Goal: Transaction & Acquisition: Purchase product/service

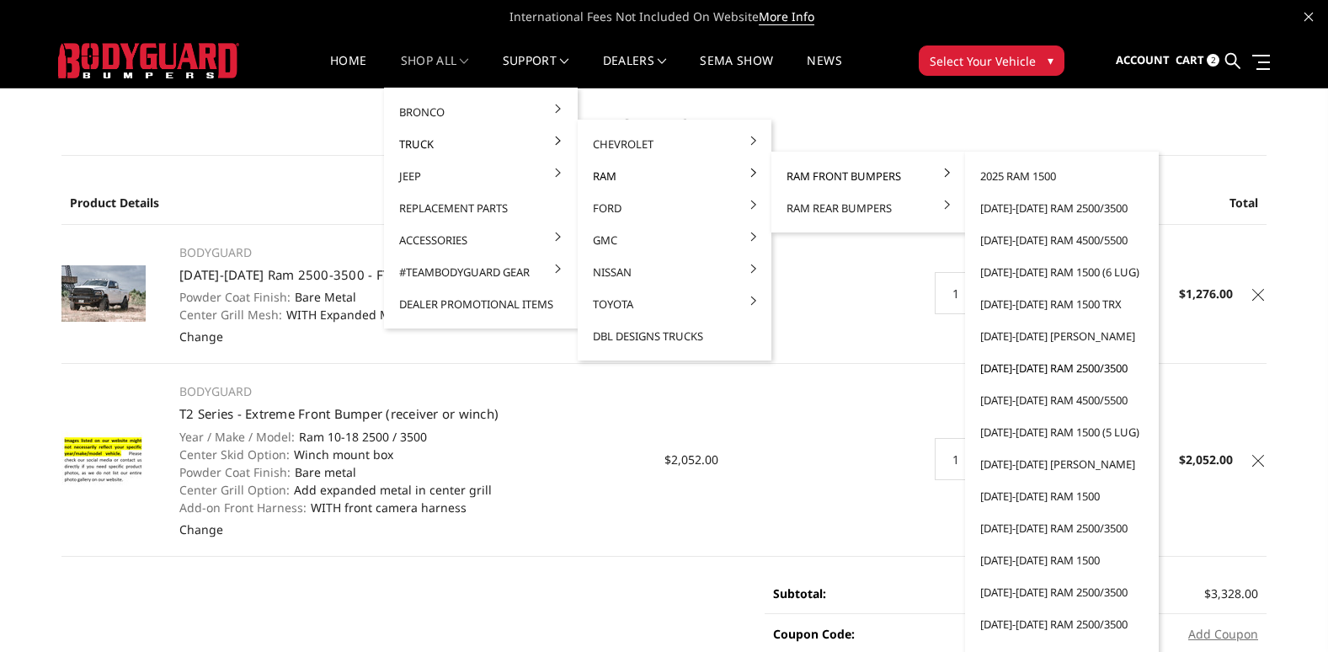
click at [1053, 361] on link "[DATE]-[DATE] Ram 2500/3500" at bounding box center [1062, 368] width 180 height 32
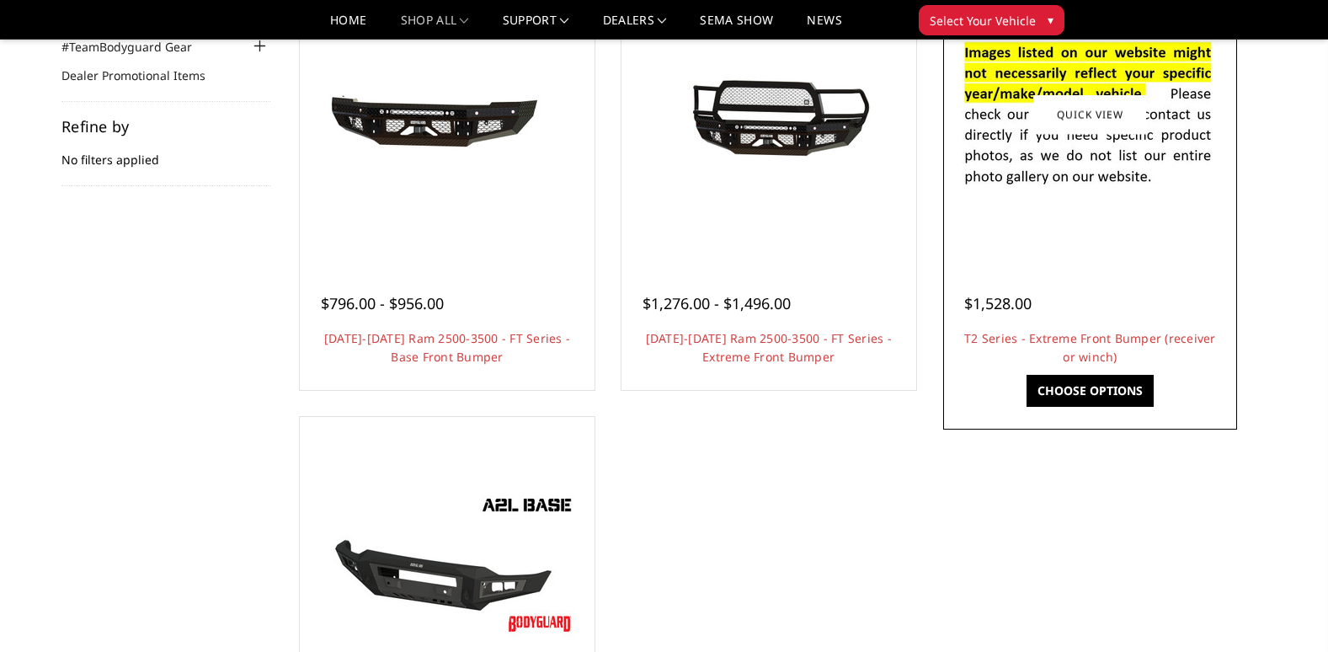
scroll to position [253, 0]
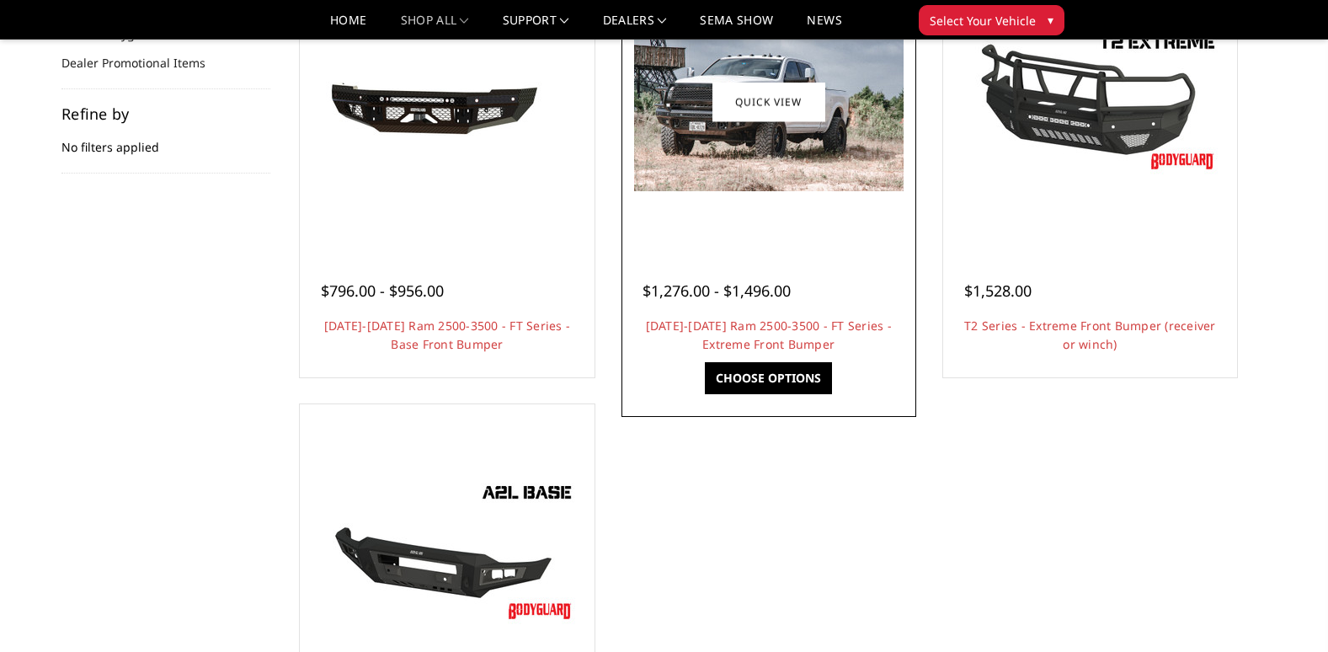
click at [774, 287] on span "$1,276.00 - $1,496.00" at bounding box center [716, 290] width 148 height 20
click at [764, 154] on img at bounding box center [768, 101] width 269 height 179
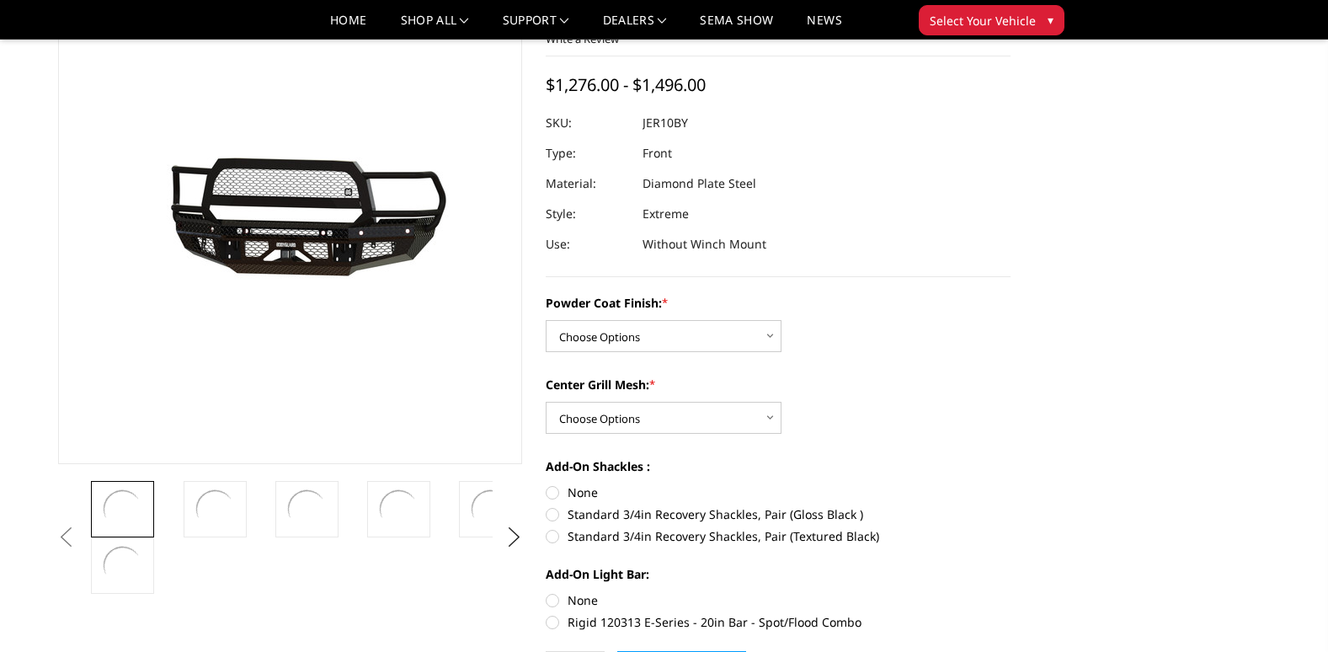
scroll to position [168, 0]
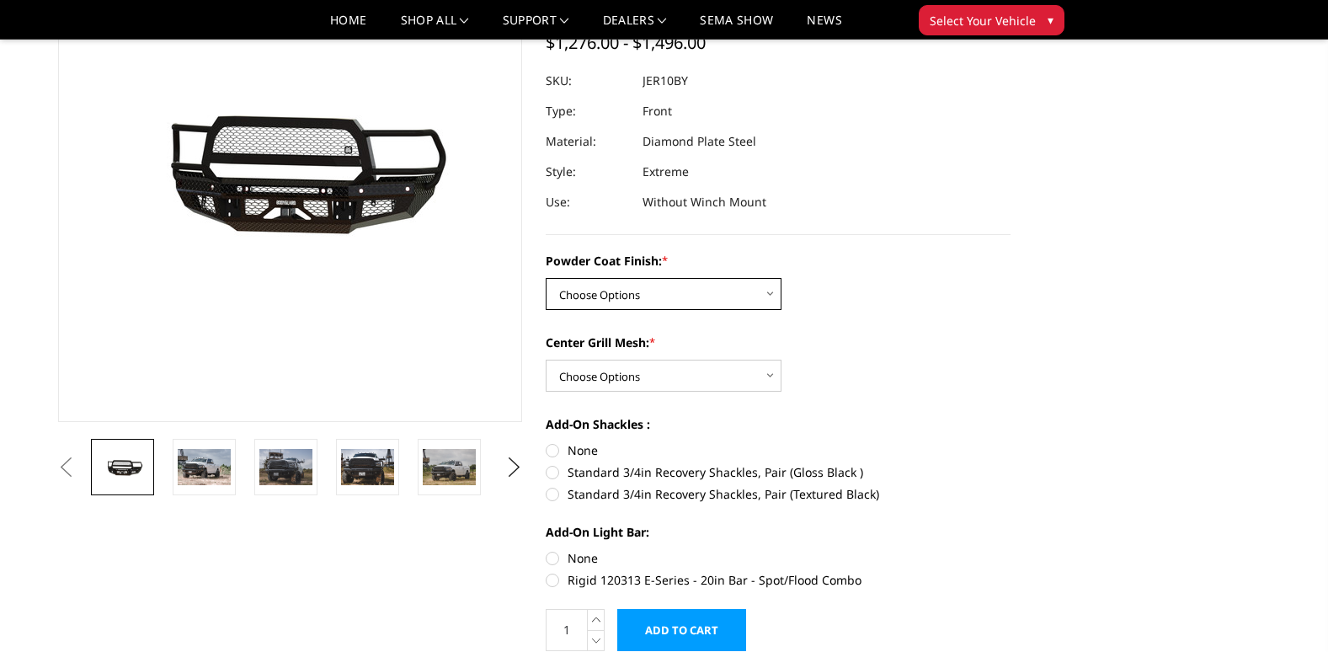
click at [673, 285] on select "Choose Options Bare Metal Gloss Black Powder Coat Textured Black Powder Coat" at bounding box center [664, 294] width 236 height 32
select select "3229"
click at [546, 278] on select "Choose Options Bare Metal Gloss Black Powder Coat Textured Black Powder Coat" at bounding box center [664, 294] width 236 height 32
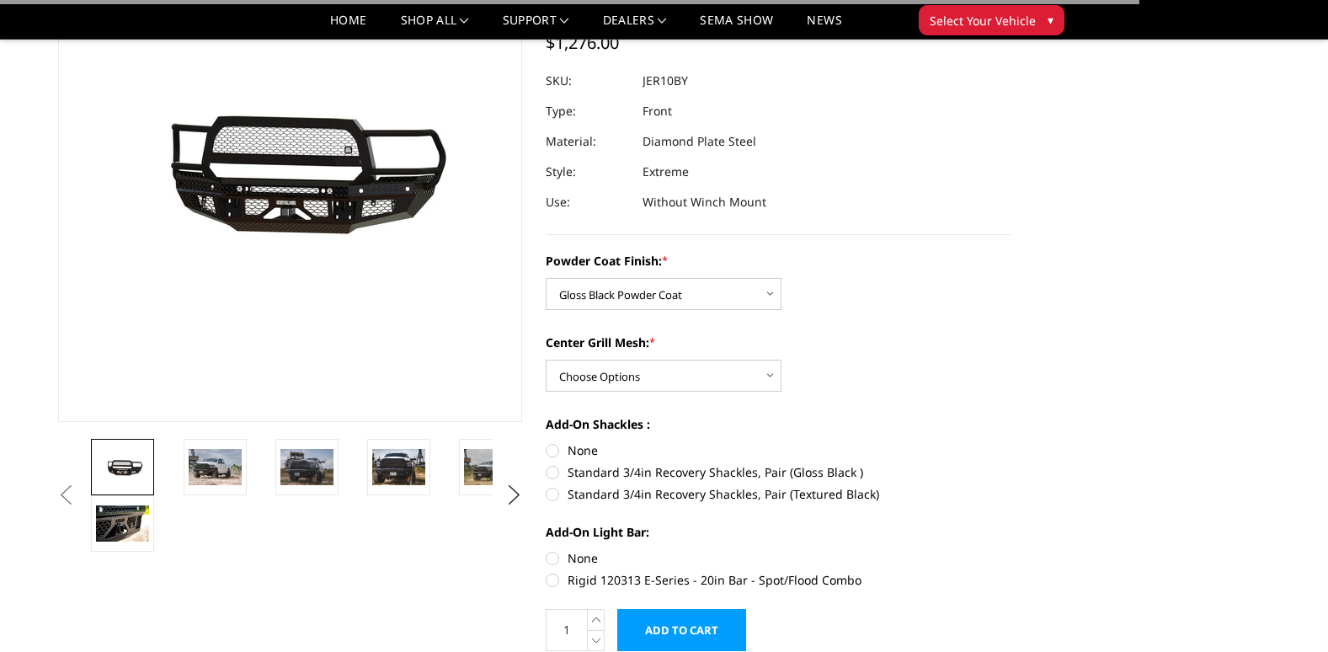
click at [581, 446] on label "None" at bounding box center [778, 450] width 465 height 18
click at [546, 442] on input "None" at bounding box center [546, 441] width 1 height 1
radio input "true"
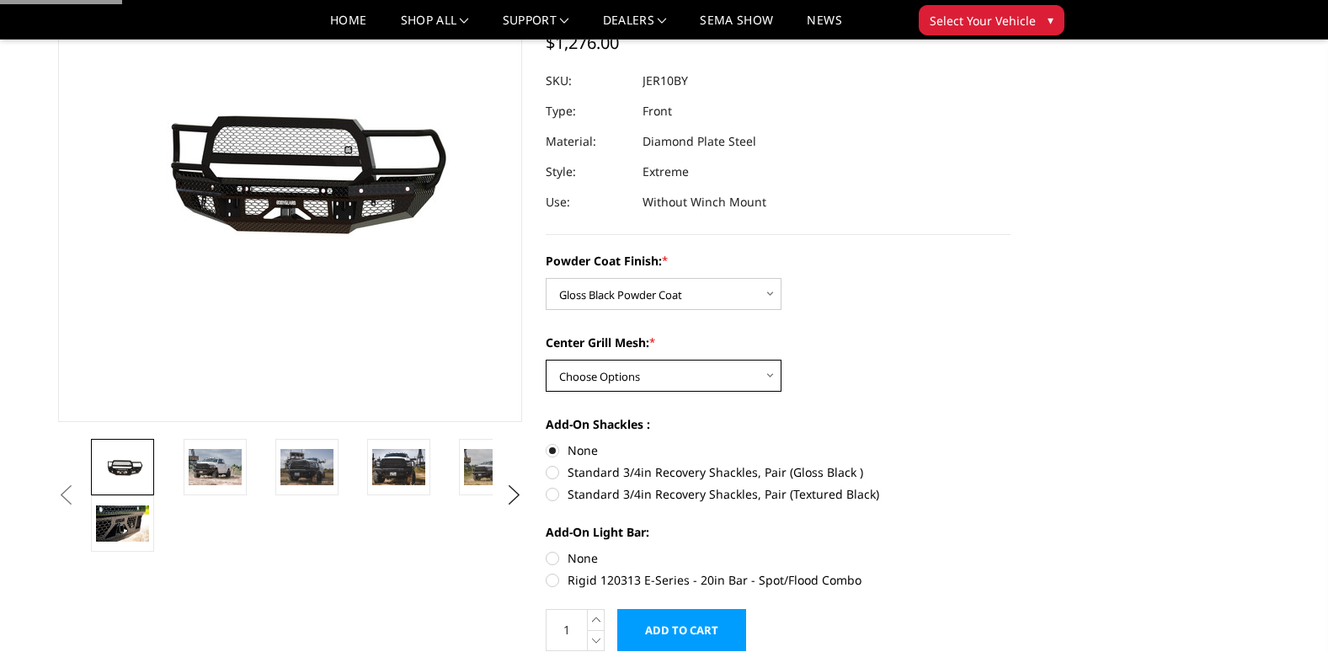
click at [615, 376] on select "Choose Options WITH Expanded Metal in Center Grill WITHOUT Expanded Metal in Ce…" at bounding box center [664, 376] width 236 height 32
select select "3231"
click at [546, 360] on select "Choose Options WITH Expanded Metal in Center Grill WITHOUT Expanded Metal in Ce…" at bounding box center [664, 376] width 236 height 32
click at [567, 558] on label "None" at bounding box center [778, 558] width 465 height 18
click at [546, 550] on input "None" at bounding box center [546, 549] width 1 height 1
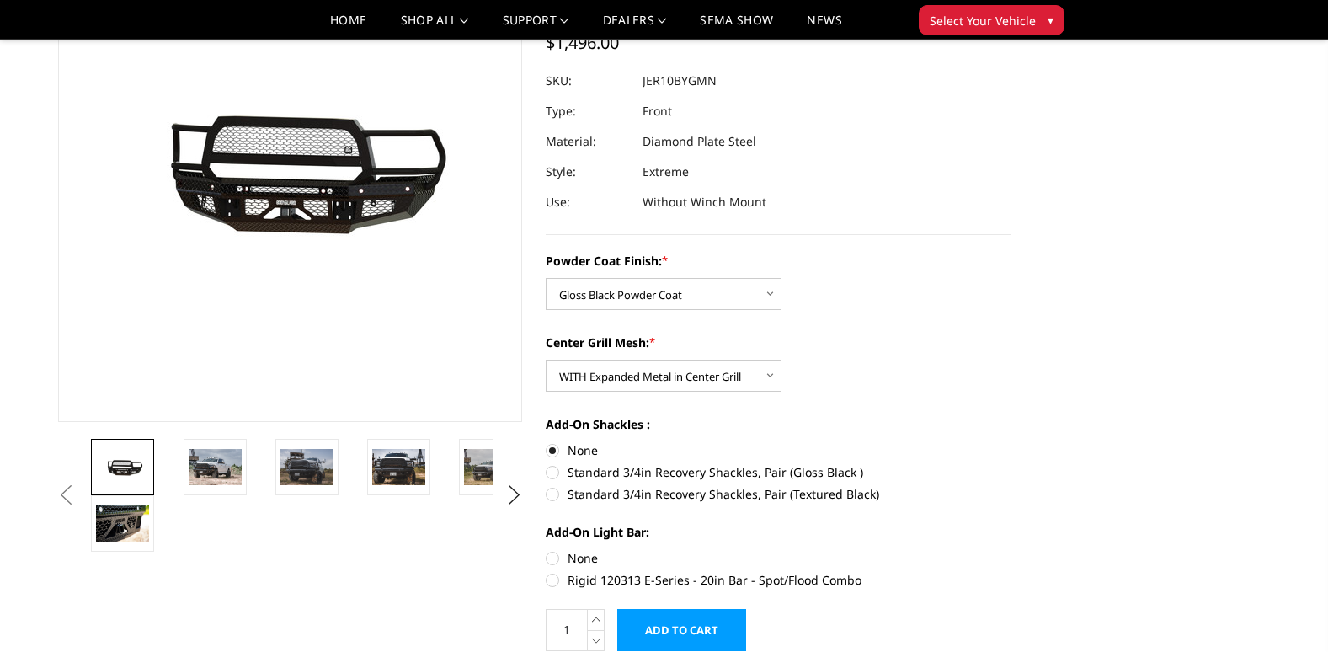
radio input "true"
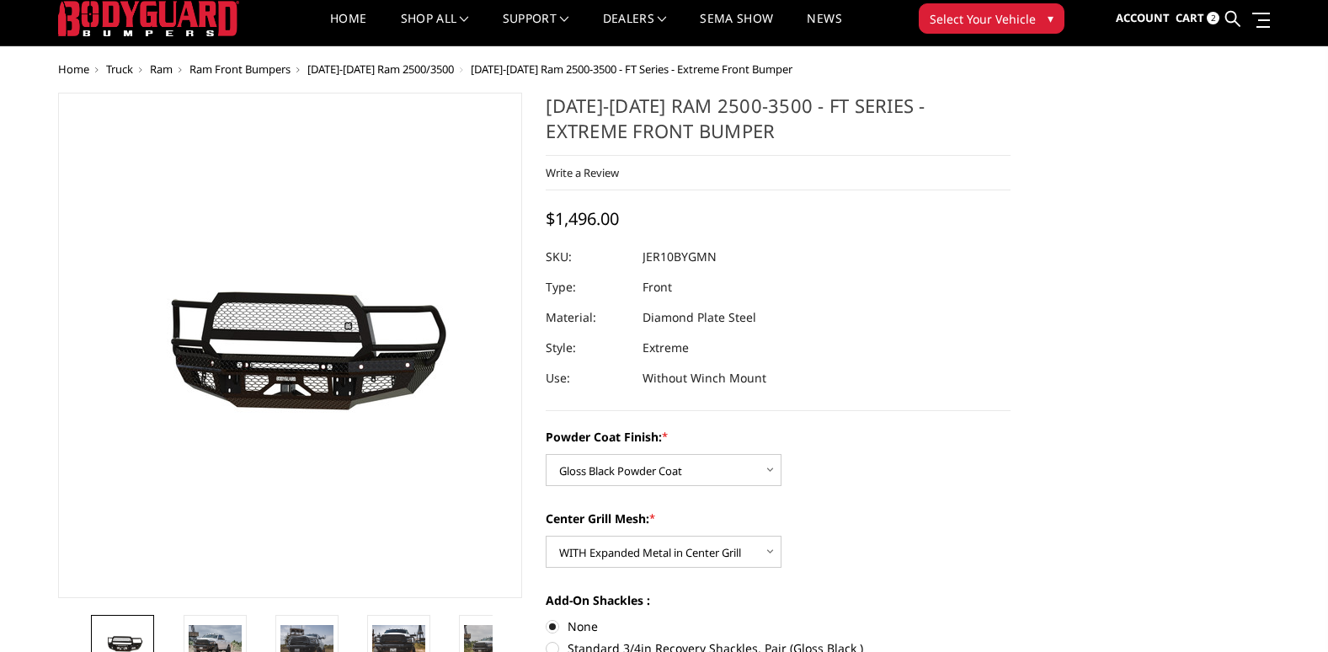
scroll to position [84, 0]
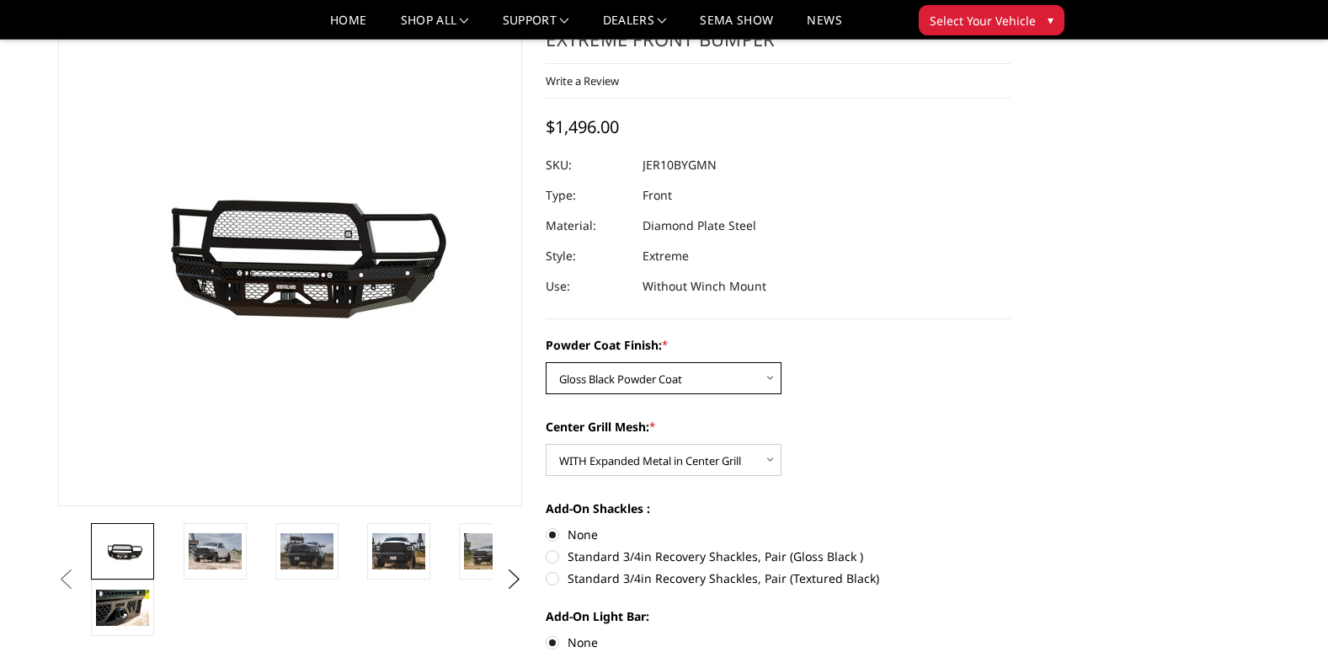
click at [679, 370] on select "Choose Options Bare Metal Gloss Black Powder Coat Textured Black Powder Coat" at bounding box center [664, 378] width 236 height 32
click at [546, 362] on select "Choose Options Bare Metal Gloss Black Powder Coat Textured Black Powder Coat" at bounding box center [664, 378] width 236 height 32
click at [667, 391] on select "Choose Options Bare Metal Gloss Black Powder Coat Textured Black Powder Coat" at bounding box center [664, 378] width 236 height 32
select select "3229"
click at [546, 362] on select "Choose Options Bare Metal Gloss Black Powder Coat Textured Black Powder Coat" at bounding box center [664, 378] width 236 height 32
